Goal: Task Accomplishment & Management: Manage account settings

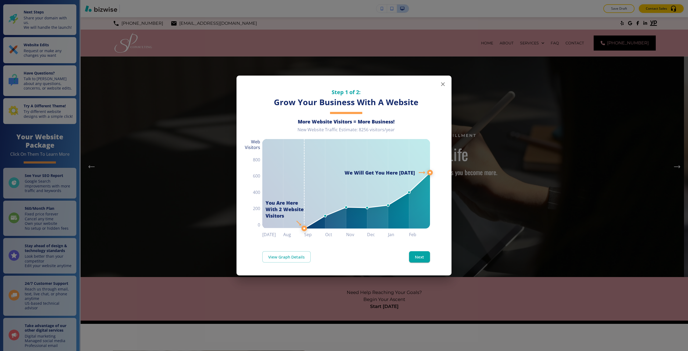
click at [472, 119] on div "Step 1 of 2: Grow Your Business With A Website More Website Visitors = More Bus…" at bounding box center [344, 175] width 688 height 351
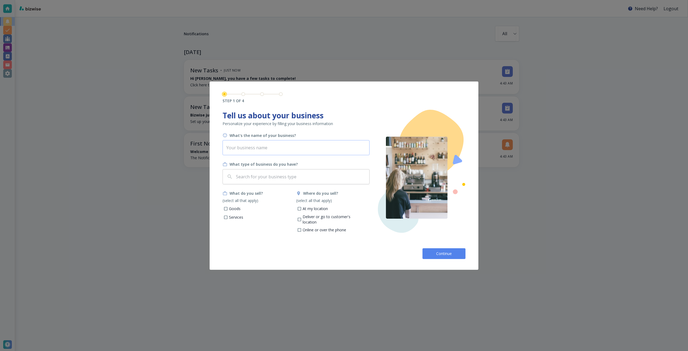
click at [278, 147] on input "text" at bounding box center [295, 147] width 147 height 15
paste input "[PERSON_NAME] Consulting"
type input "[PERSON_NAME] Consulting"
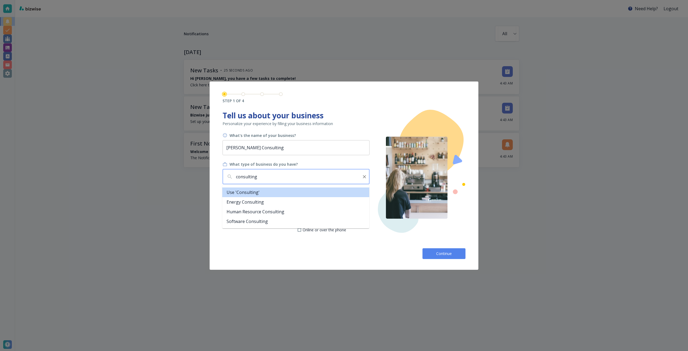
click at [266, 179] on input "consulting" at bounding box center [297, 176] width 124 height 10
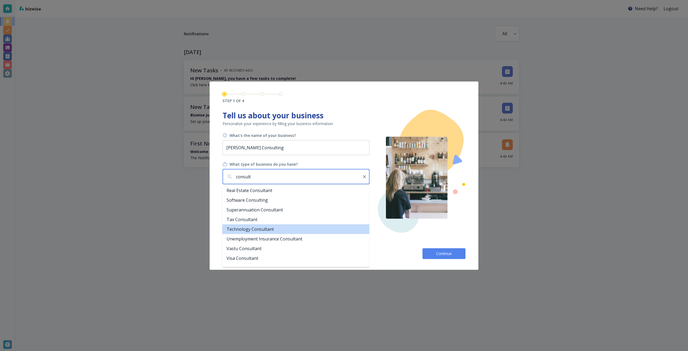
scroll to position [322, 0]
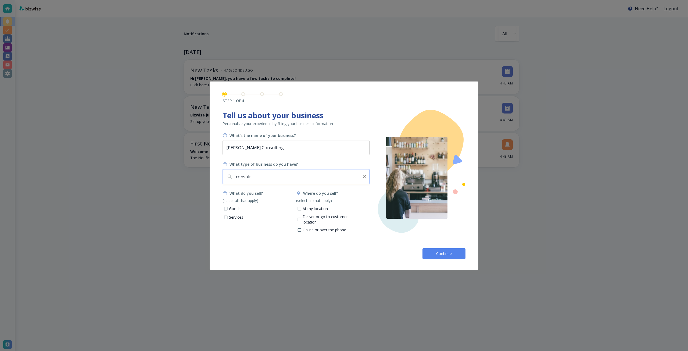
click at [283, 178] on input "consult" at bounding box center [297, 176] width 124 height 10
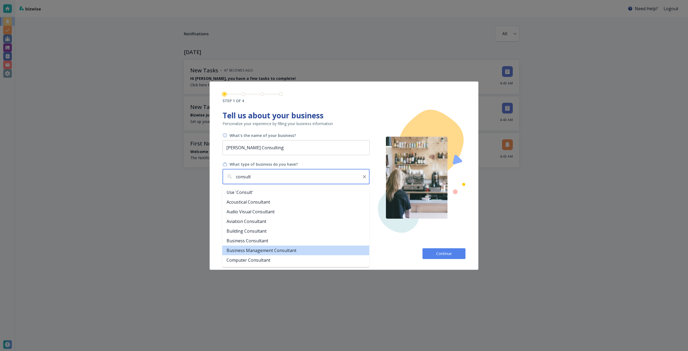
click at [285, 249] on li "Business Management Consultant" at bounding box center [295, 250] width 147 height 10
type input "Business Management Consultant"
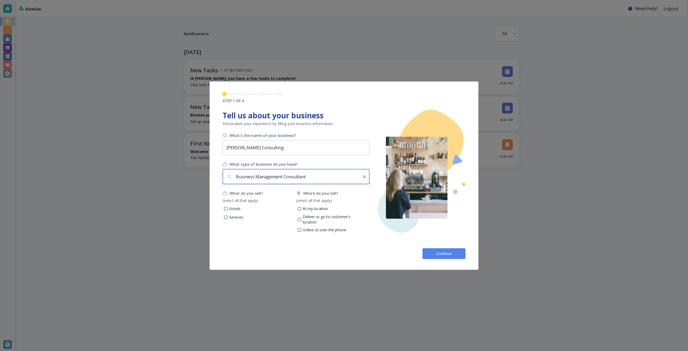
click at [237, 217] on p "Services" at bounding box center [236, 216] width 14 height 5
click at [228, 217] on input "Services" at bounding box center [225, 217] width 5 height 5
checkbox input "true"
click at [322, 227] on p "Online or over the phone" at bounding box center [324, 229] width 44 height 5
click at [301, 228] on input "Online or over the phone" at bounding box center [299, 230] width 5 height 5
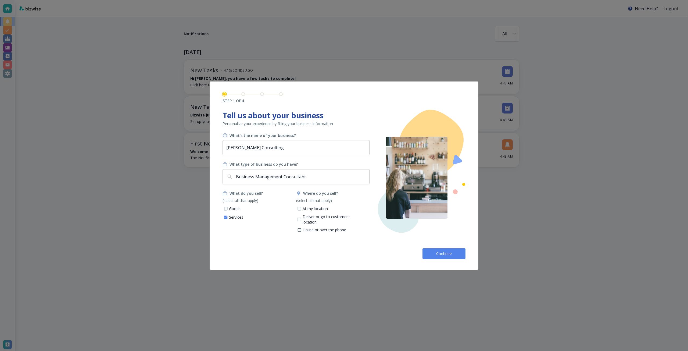
checkbox input "true"
click at [435, 252] on span "Continue" at bounding box center [443, 253] width 17 height 5
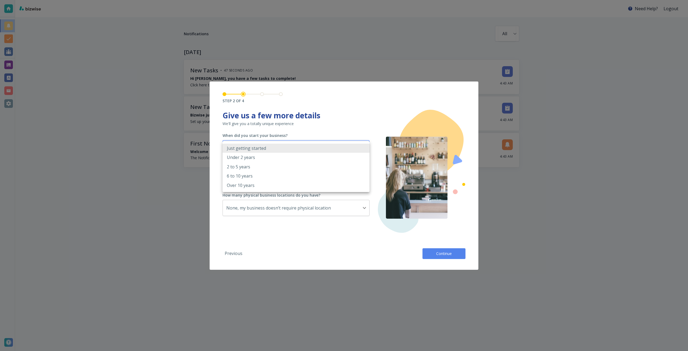
click at [283, 0] on body "Need Help? Logout Notifications All all ​ [DATE] New Tasks • 47 seconds ago Hi …" at bounding box center [344, 0] width 688 height 0
click at [264, 184] on li "Over 10 years" at bounding box center [295, 185] width 147 height 9
type input "OVER_10_YEARS"
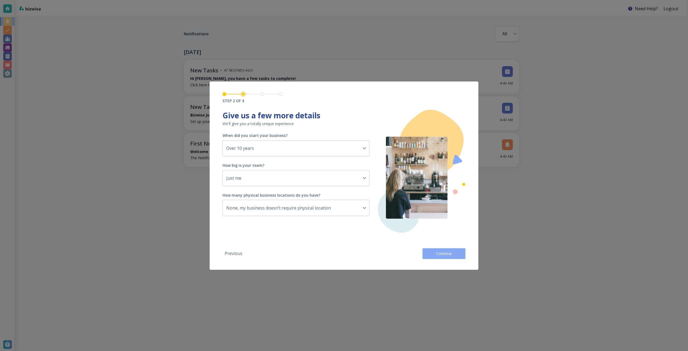
click at [440, 251] on span "Continue" at bounding box center [443, 253] width 17 height 5
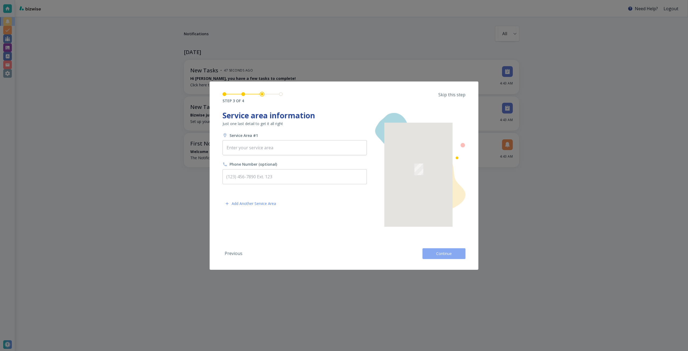
click at [440, 251] on span "Continue" at bounding box center [443, 253] width 17 height 5
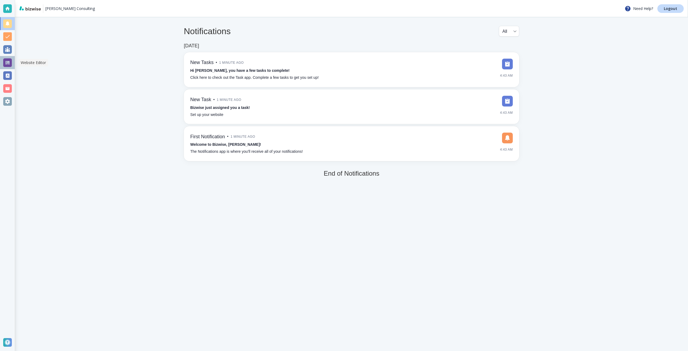
click at [9, 62] on div at bounding box center [7, 62] width 9 height 9
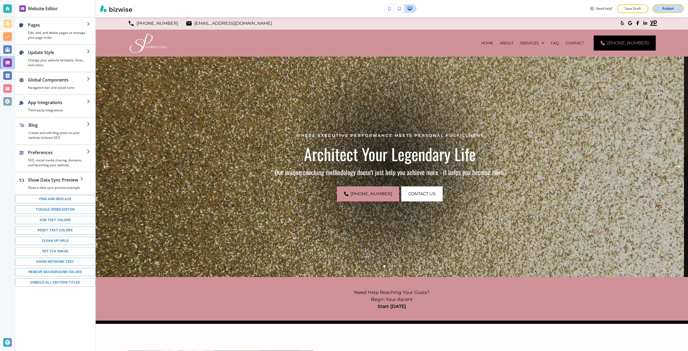
click at [658, 11] on button "Publish" at bounding box center [667, 8] width 31 height 9
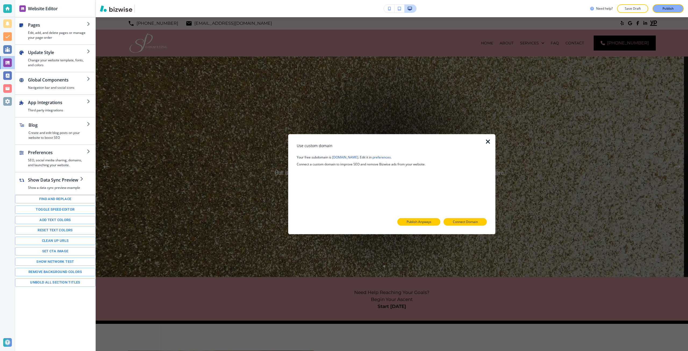
click at [435, 220] on button "Publish Anyways" at bounding box center [418, 222] width 43 height 8
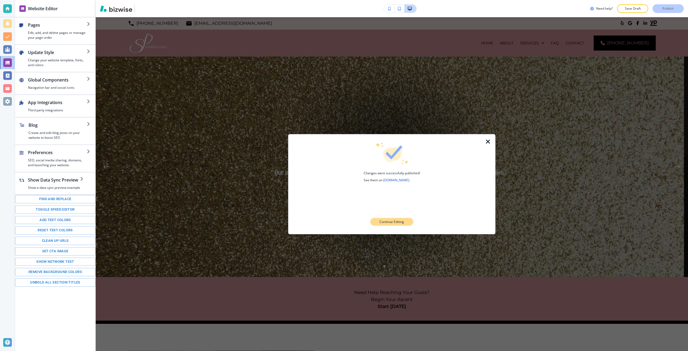
click at [375, 222] on button "Continue Editing" at bounding box center [391, 222] width 43 height 8
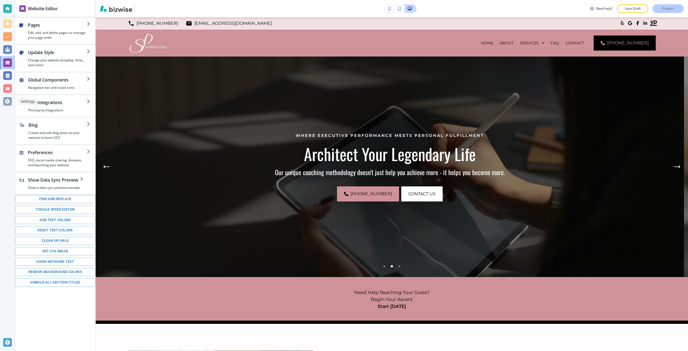
click at [7, 103] on div at bounding box center [7, 101] width 9 height 9
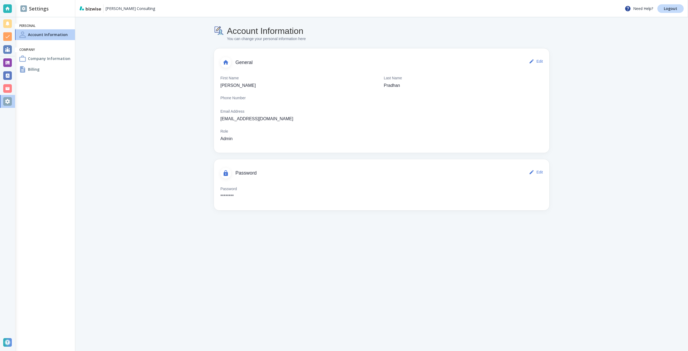
click at [129, 247] on main "Account Information You can change your personal information here General Edit …" at bounding box center [381, 183] width 612 height 333
click at [64, 74] on div "Billing" at bounding box center [45, 69] width 60 height 11
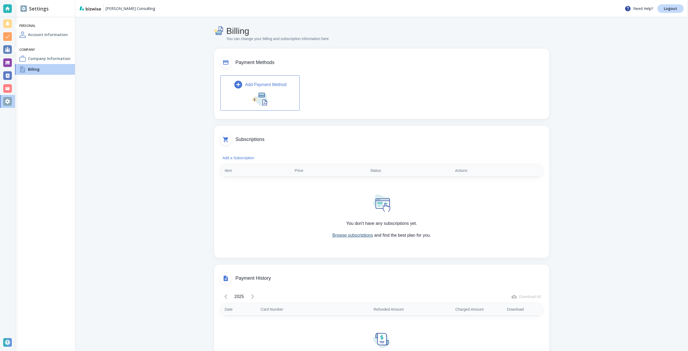
click at [356, 234] on link "Browse subscriptions" at bounding box center [352, 235] width 41 height 5
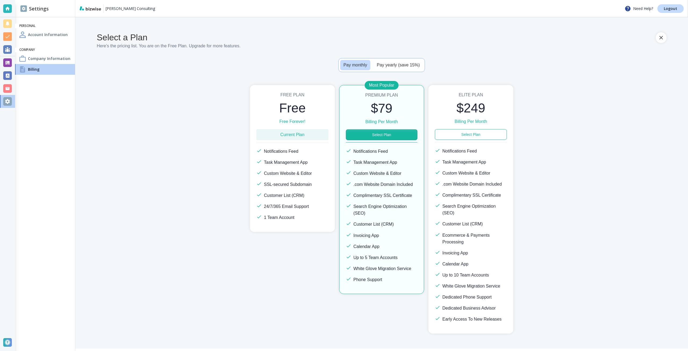
click at [358, 137] on button "Select Plan" at bounding box center [381, 134] width 71 height 11
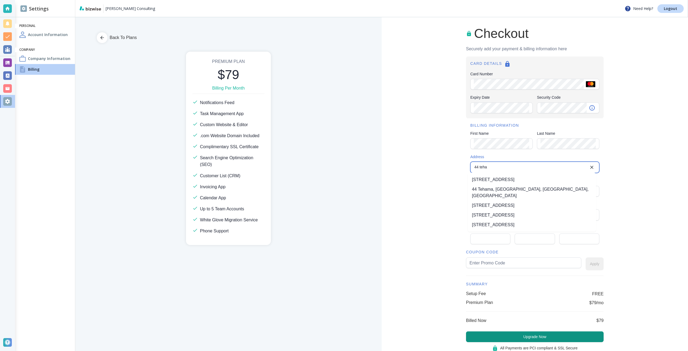
type input "[STREET_ADDRESS]"
type input "[GEOGRAPHIC_DATA]"
type input "CA"
type input "94105"
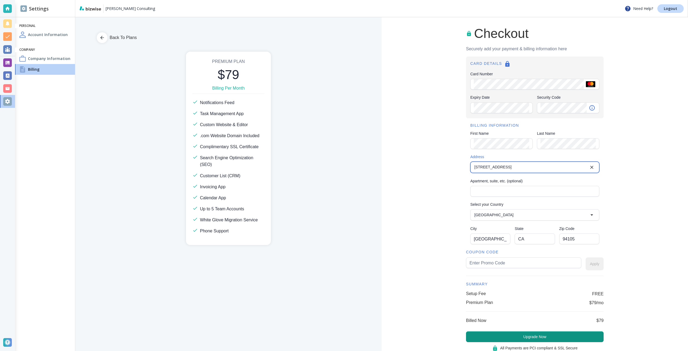
type input "[STREET_ADDRESS]"
type input "sumita65"
click at [592, 261] on button "Apply" at bounding box center [594, 263] width 18 height 13
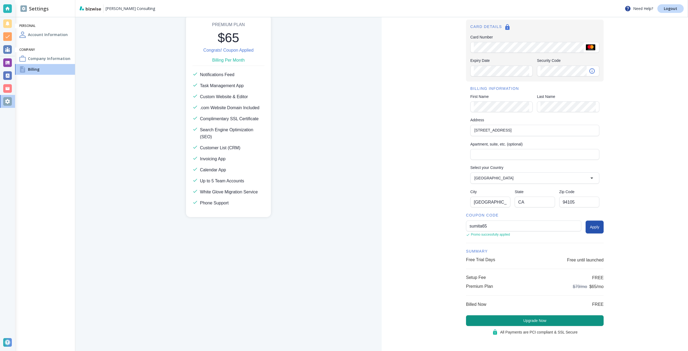
scroll to position [38, 0]
click at [554, 317] on button "Upgrade Now" at bounding box center [535, 319] width 138 height 11
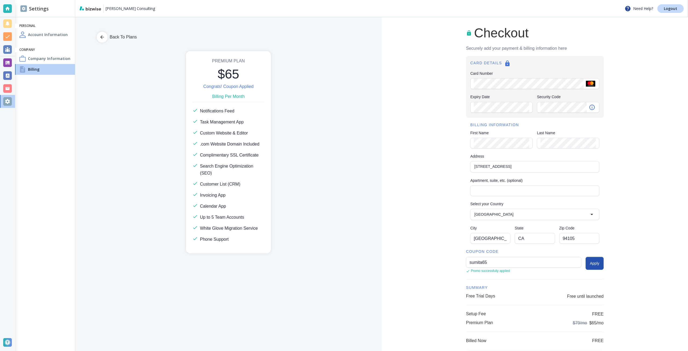
scroll to position [0, 0]
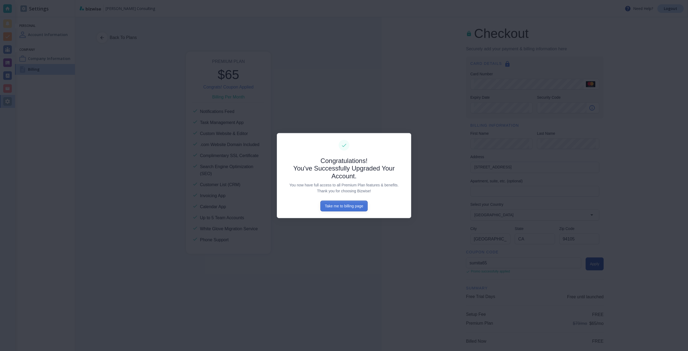
click at [346, 208] on button "Take me to billing page" at bounding box center [343, 205] width 47 height 11
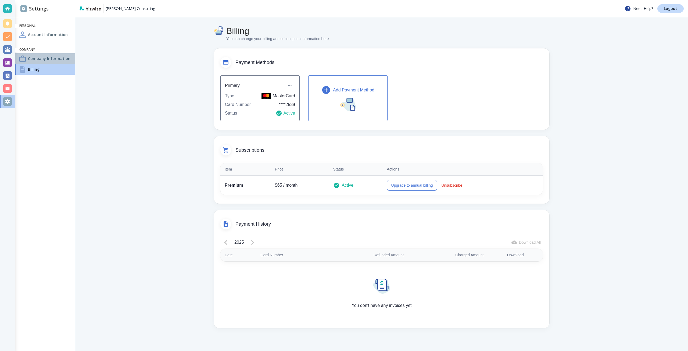
click at [72, 58] on div "Company Information" at bounding box center [45, 58] width 60 height 11
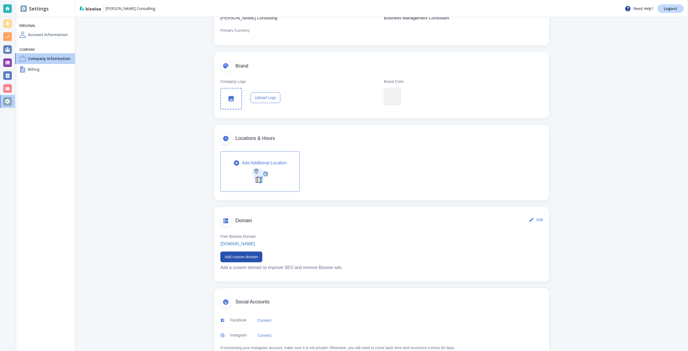
scroll to position [81, 0]
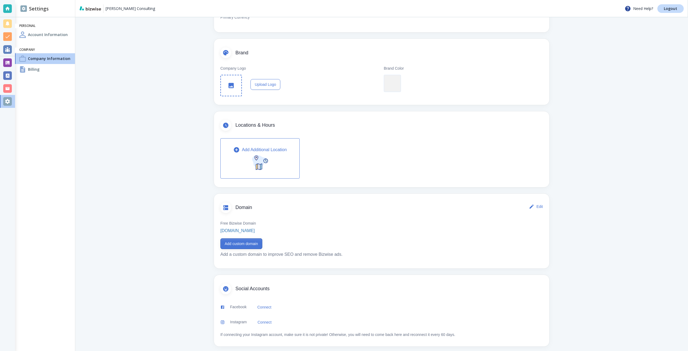
click at [248, 241] on button "Add custom domain" at bounding box center [241, 243] width 42 height 11
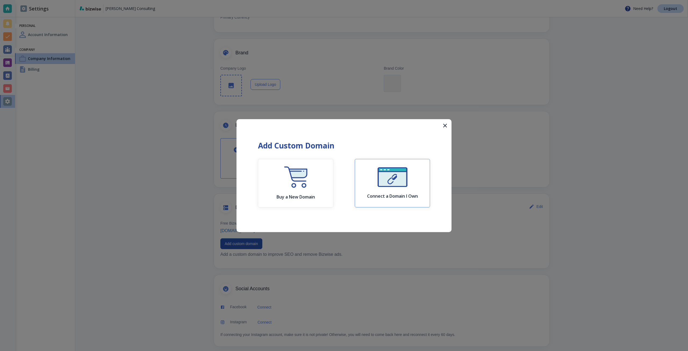
click at [390, 182] on img "button" at bounding box center [392, 177] width 30 height 20
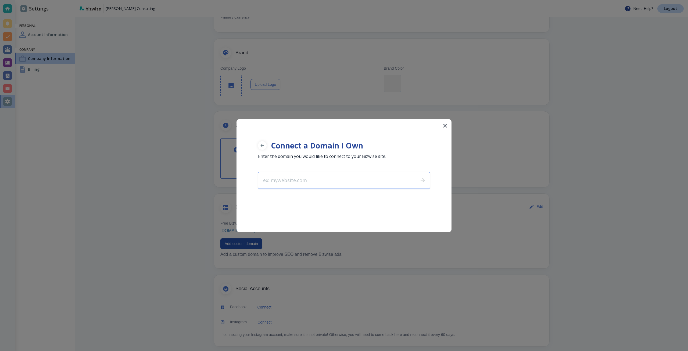
type input "[DOMAIN_NAME]"
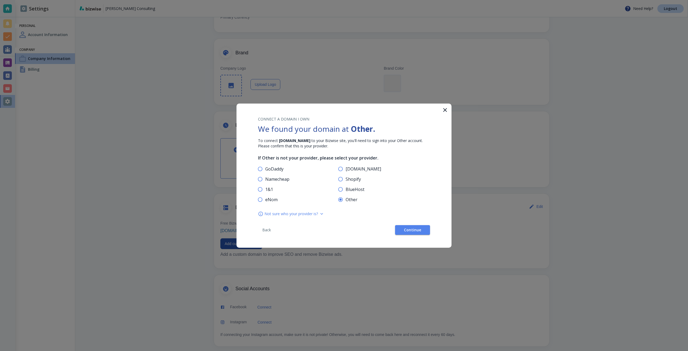
click at [277, 169] on span "GoDaddy" at bounding box center [274, 168] width 18 height 5
click at [265, 169] on input "GoDaddy" at bounding box center [260, 170] width 10 height 10
radio input "true"
click at [422, 225] on button "Continue" at bounding box center [412, 230] width 35 height 10
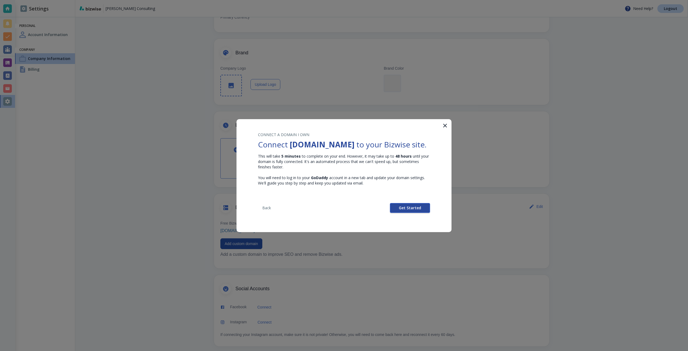
click at [395, 212] on button "Get Started" at bounding box center [410, 208] width 40 height 10
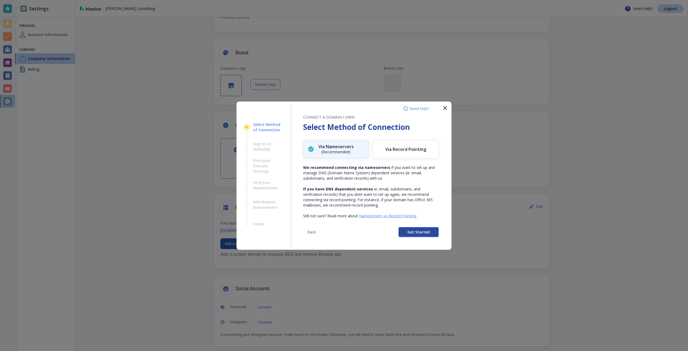
click at [403, 232] on button "Get Started" at bounding box center [418, 232] width 40 height 10
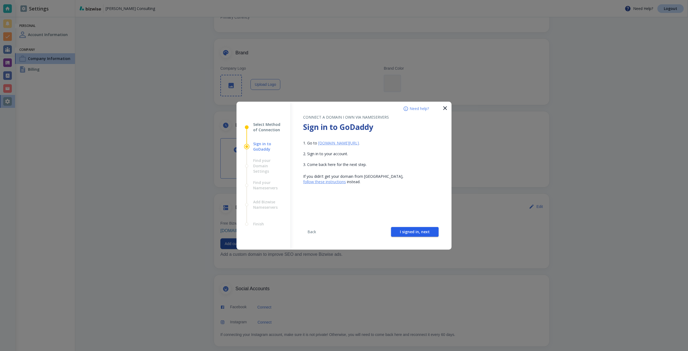
click at [403, 232] on span "I signed in, next" at bounding box center [415, 232] width 30 height 4
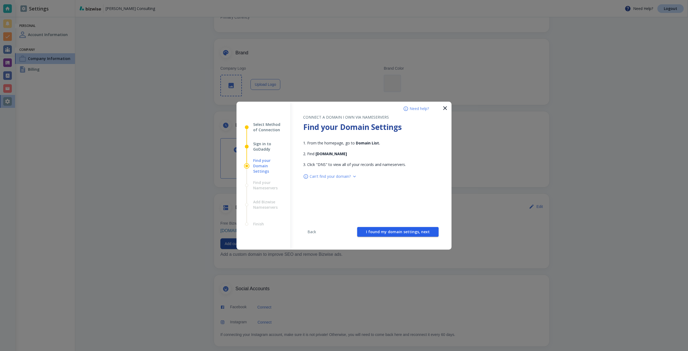
click at [403, 232] on span "I found my domain settings, next" at bounding box center [398, 232] width 64 height 4
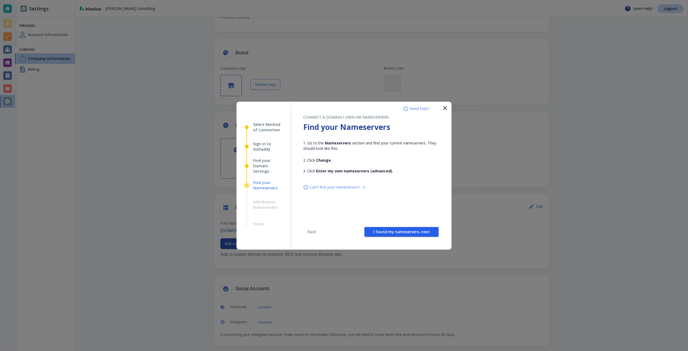
click at [403, 232] on span "I found my nameservers, next" at bounding box center [401, 232] width 56 height 4
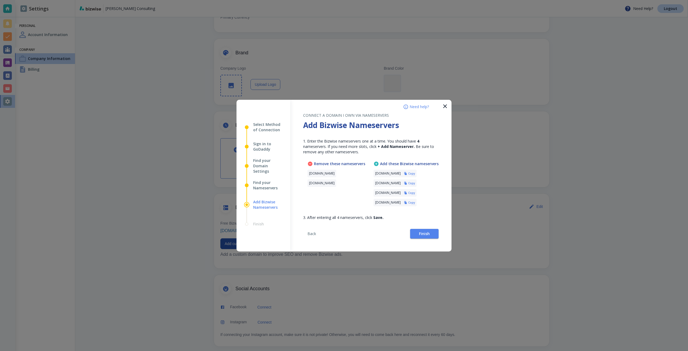
click at [415, 174] on h6 "Copy" at bounding box center [411, 173] width 7 height 4
click at [418, 232] on button "Finish" at bounding box center [424, 234] width 28 height 10
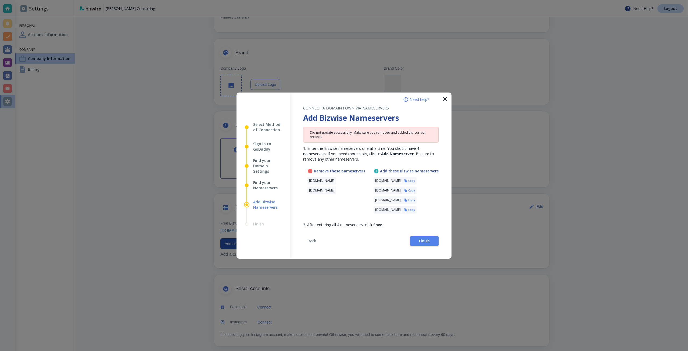
click at [424, 246] on div "Back Finish" at bounding box center [370, 242] width 135 height 31
click at [423, 240] on span "Finish" at bounding box center [424, 241] width 11 height 4
click at [411, 240] on button "Finish" at bounding box center [424, 241] width 28 height 10
click at [412, 239] on button "Finish" at bounding box center [424, 241] width 28 height 10
click at [417, 245] on button "Finish" at bounding box center [424, 241] width 28 height 10
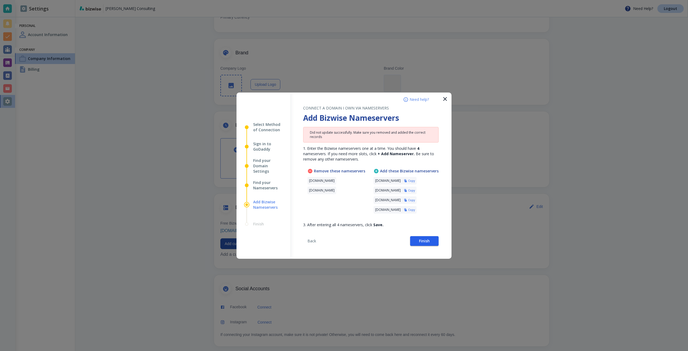
click at [417, 244] on button "Finish" at bounding box center [424, 241] width 28 height 10
click at [432, 237] on button "Finish" at bounding box center [424, 241] width 28 height 10
click at [412, 242] on button "Finish" at bounding box center [424, 241] width 28 height 10
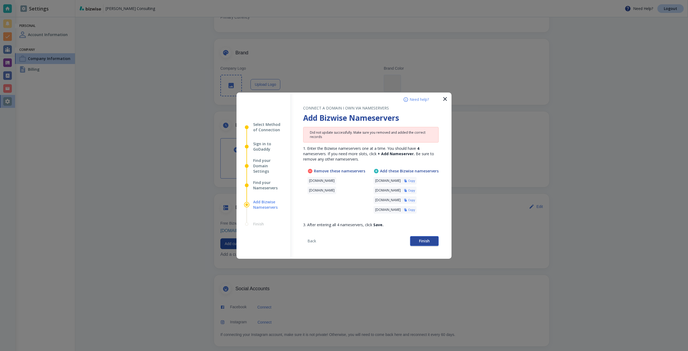
click at [423, 240] on span "Finish" at bounding box center [424, 241] width 11 height 4
click at [433, 238] on button "Finish" at bounding box center [424, 241] width 28 height 10
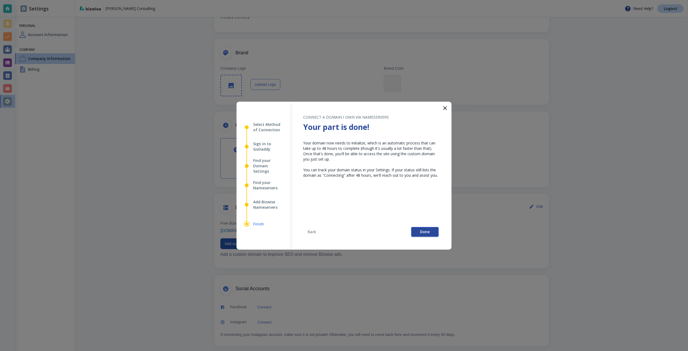
click at [436, 235] on button "Done" at bounding box center [424, 232] width 27 height 10
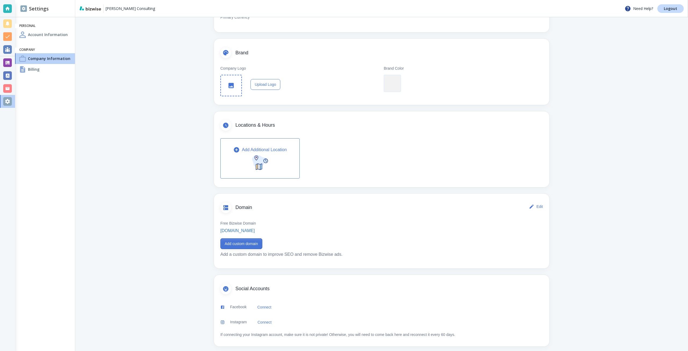
click at [255, 240] on button "Add custom domain" at bounding box center [241, 243] width 42 height 11
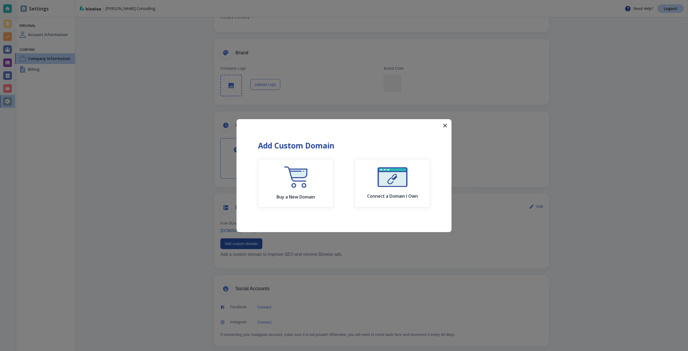
click at [446, 125] on icon "button" at bounding box center [445, 126] width 4 height 4
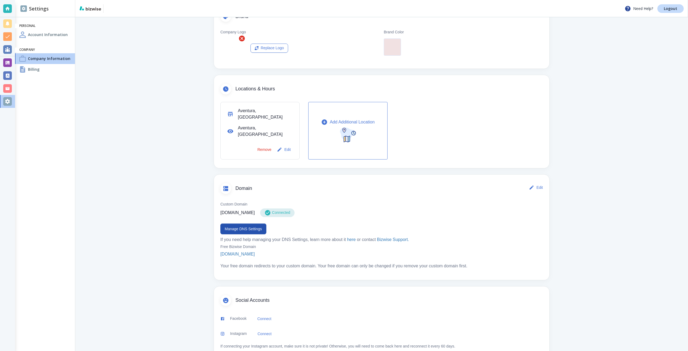
scroll to position [120, 0]
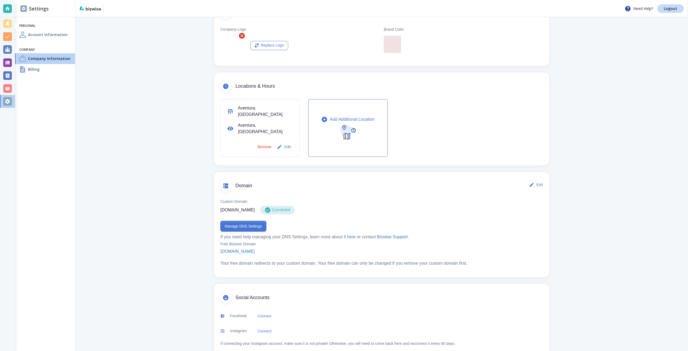
click at [244, 221] on button "Manage DNS Settings" at bounding box center [243, 226] width 46 height 11
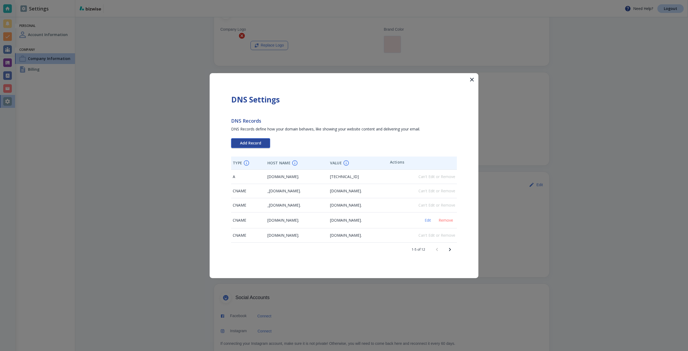
click at [254, 147] on button "Add Record" at bounding box center [250, 143] width 39 height 10
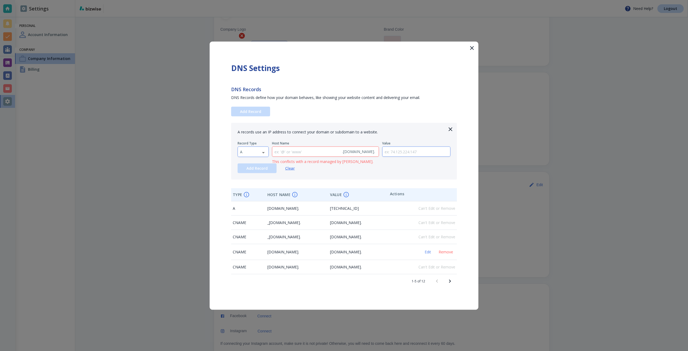
click at [257, 0] on body "Need Help? Logout Settings Personal Account Information Company Company Informa…" at bounding box center [344, 0] width 688 height 0
click at [254, 187] on li "TXT" at bounding box center [253, 186] width 31 height 9
type input "TXT"
click at [438, 149] on input "text" at bounding box center [416, 151] width 68 height 10
paste input "google-site-verification=LEkTVd_pRqFEXC9p7gBTsY9W8idMji2SK--YR6jfmQ0"
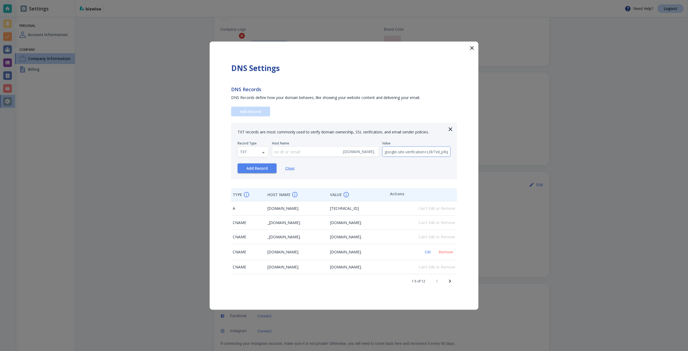
scroll to position [0, 75]
type input "google-site-verification=LEkTVd_pRqFEXC9p7gBTsY9W8idMji2SK--YR6jfmQ0"
click at [271, 169] on button "Add Record" at bounding box center [256, 168] width 39 height 10
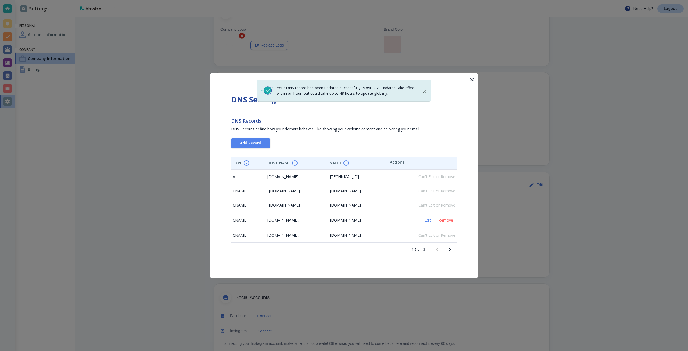
click at [449, 257] on div "Your DNS record has been updated successfully. Most DNS updates take effect wit…" at bounding box center [344, 175] width 269 height 205
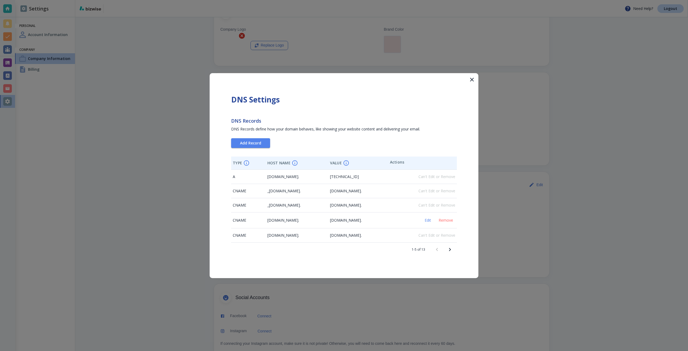
click at [449, 252] on icon "Next page" at bounding box center [449, 249] width 6 height 6
click at [496, 106] on div at bounding box center [344, 175] width 688 height 351
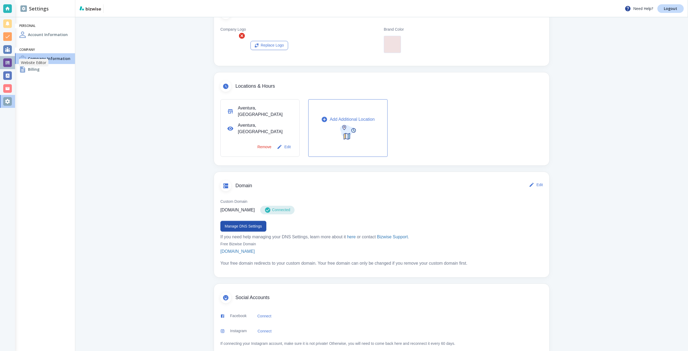
click at [9, 58] on div at bounding box center [7, 62] width 15 height 13
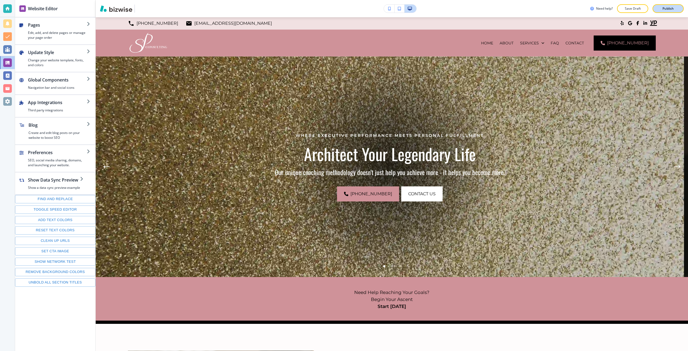
click at [659, 10] on button "Publish" at bounding box center [667, 8] width 31 height 9
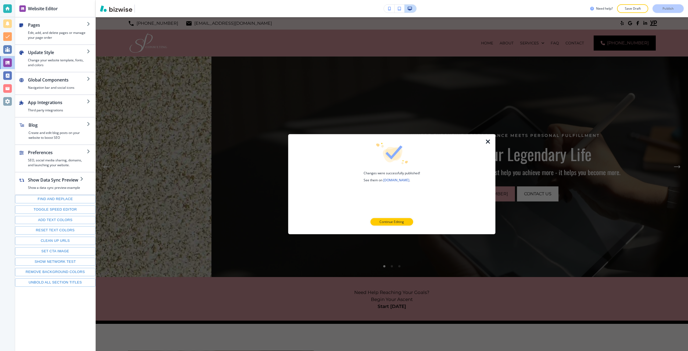
click at [489, 140] on icon "button" at bounding box center [488, 141] width 6 height 6
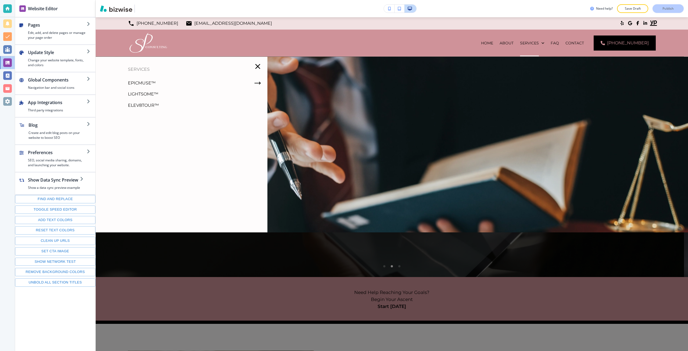
click at [10, 101] on div at bounding box center [7, 101] width 9 height 9
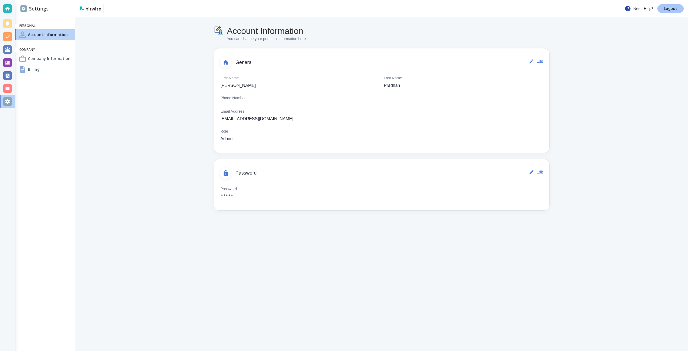
click at [668, 12] on link "Logout" at bounding box center [670, 8] width 26 height 9
